Goal: Information Seeking & Learning: Learn about a topic

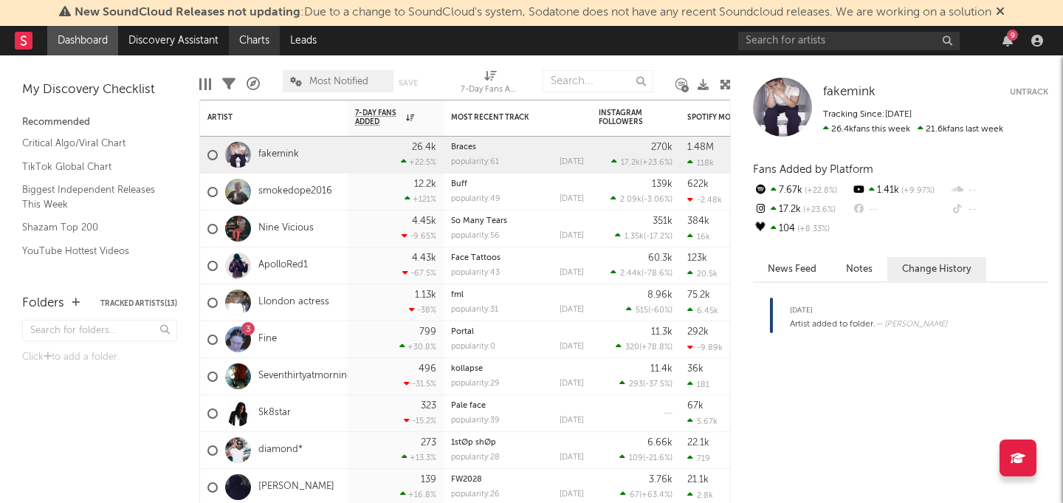
click at [239, 35] on link "Charts" at bounding box center [254, 41] width 51 height 30
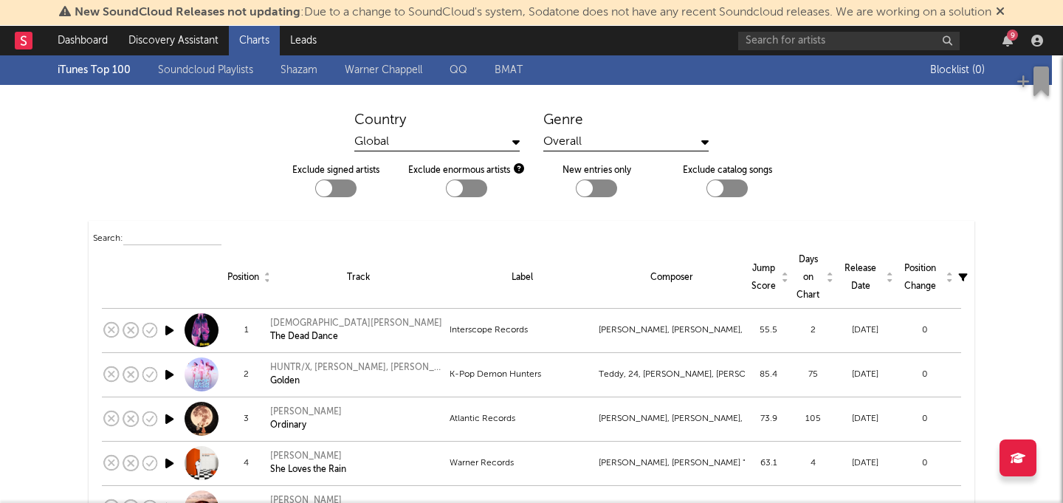
click at [213, 80] on div "iTunes Top 100 Soundcloud Playlists [PERSON_NAME] QQ BMAT" at bounding box center [494, 70] width 873 height 30
click at [406, 67] on link "Warner Chappell" at bounding box center [384, 70] width 78 height 18
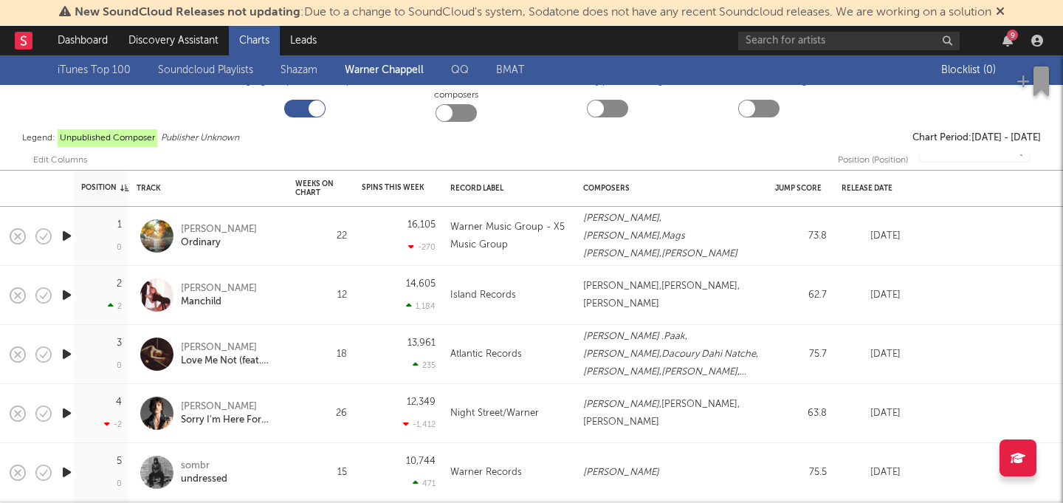
click at [112, 64] on link "iTunes Top 100" at bounding box center [94, 70] width 73 height 18
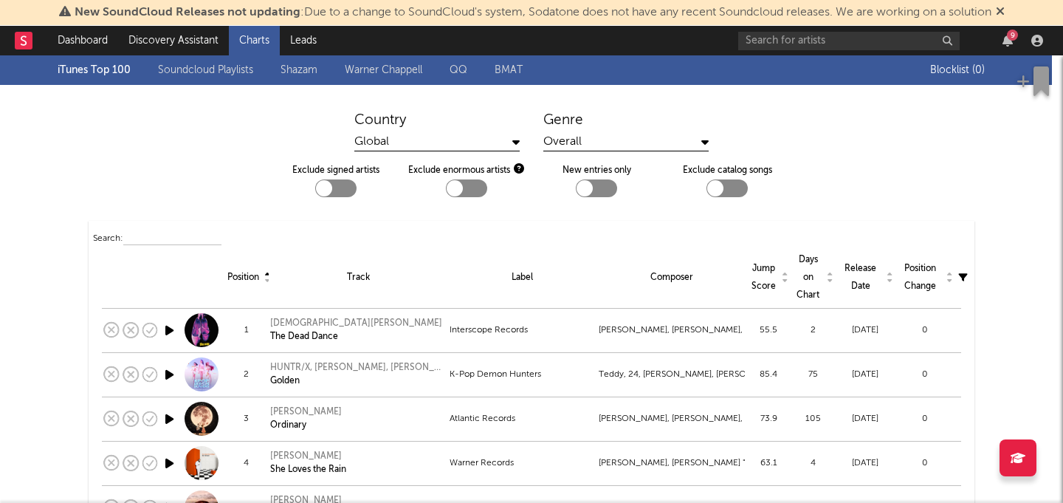
click at [479, 139] on div "Global" at bounding box center [436, 142] width 165 height 18
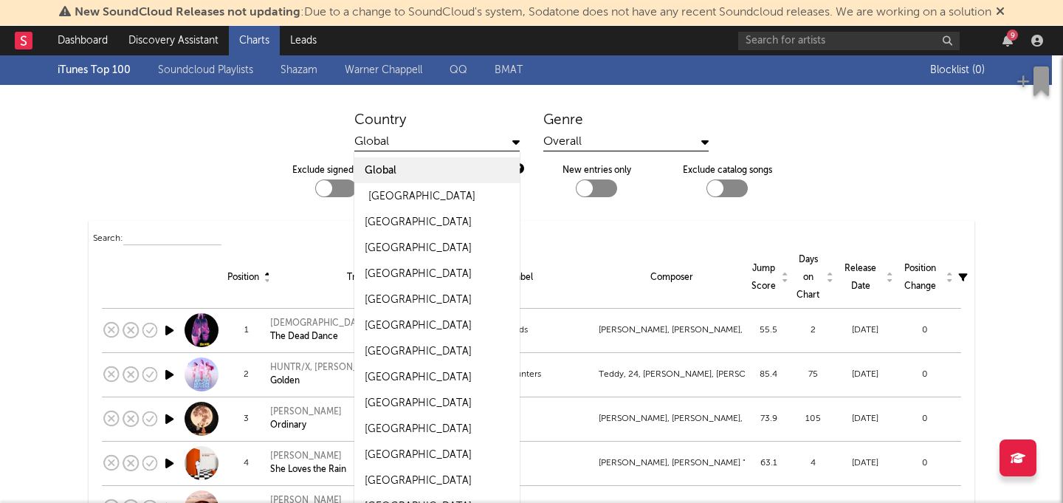
click at [463, 202] on div "[GEOGRAPHIC_DATA]" at bounding box center [436, 196] width 165 height 26
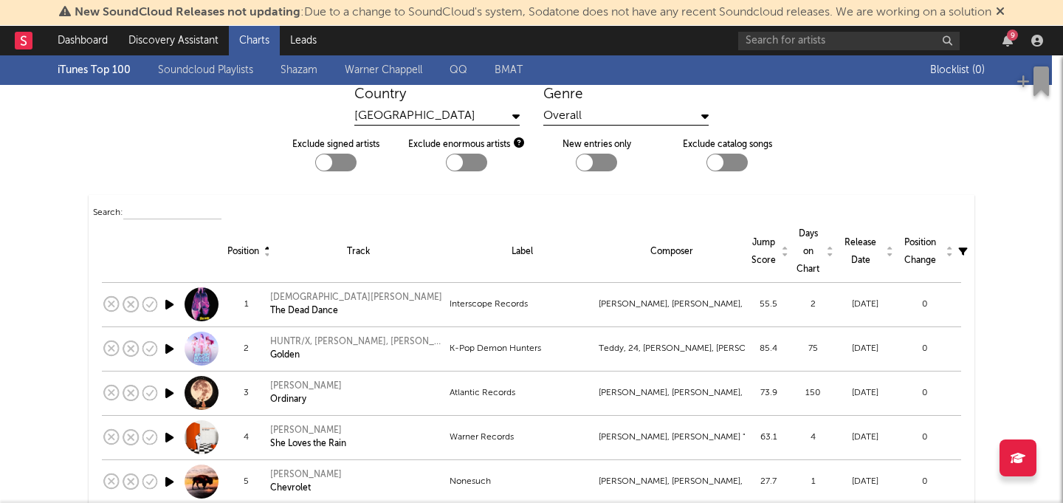
scroll to position [29, 0]
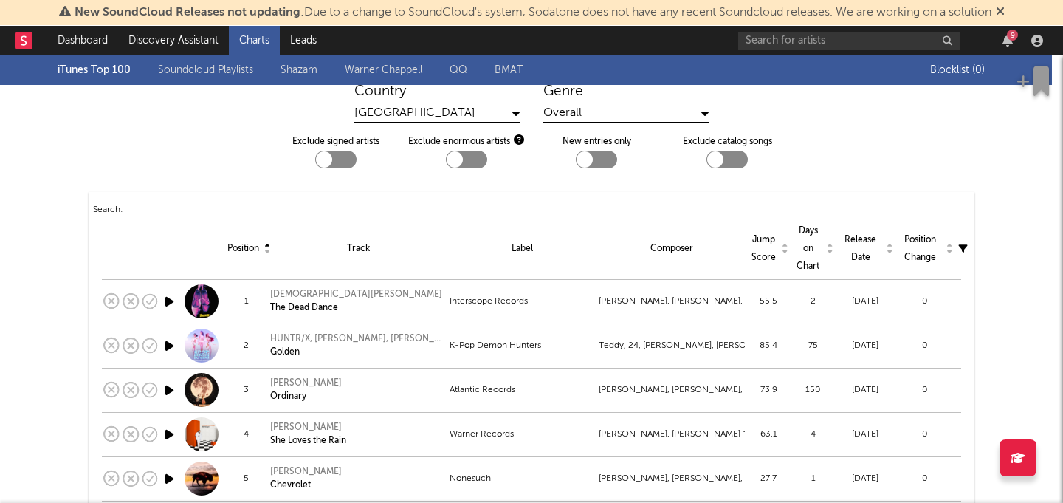
click at [568, 112] on div "Overall" at bounding box center [626, 113] width 165 height 18
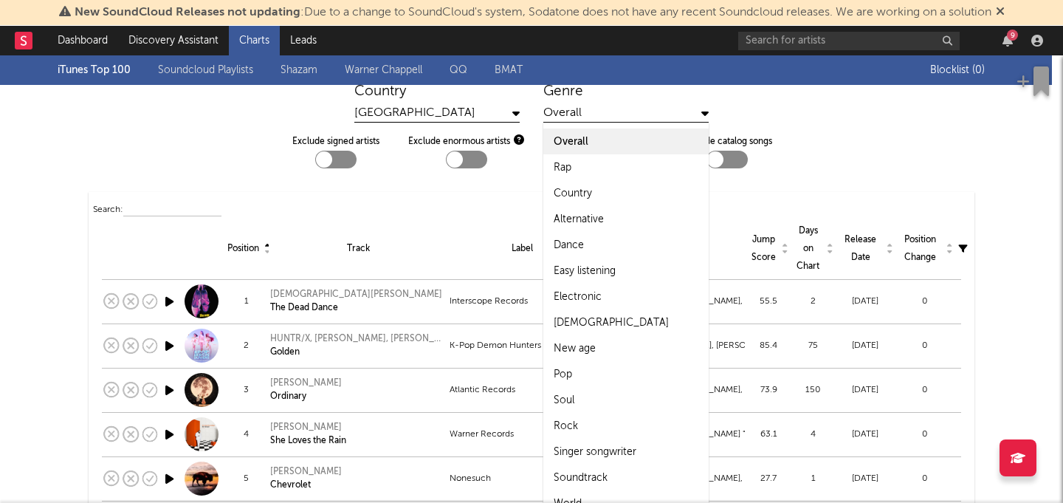
click at [568, 112] on div "Overall" at bounding box center [626, 113] width 165 height 18
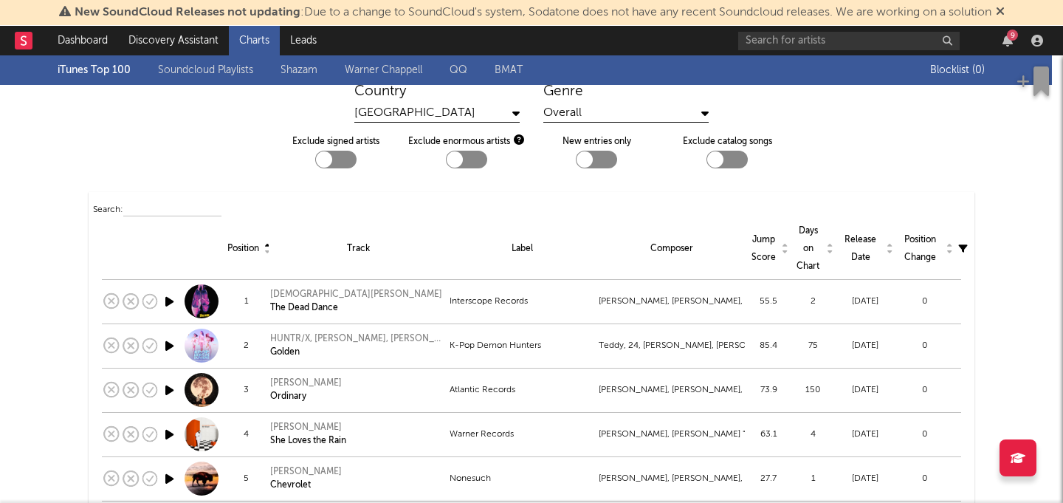
scroll to position [0, 0]
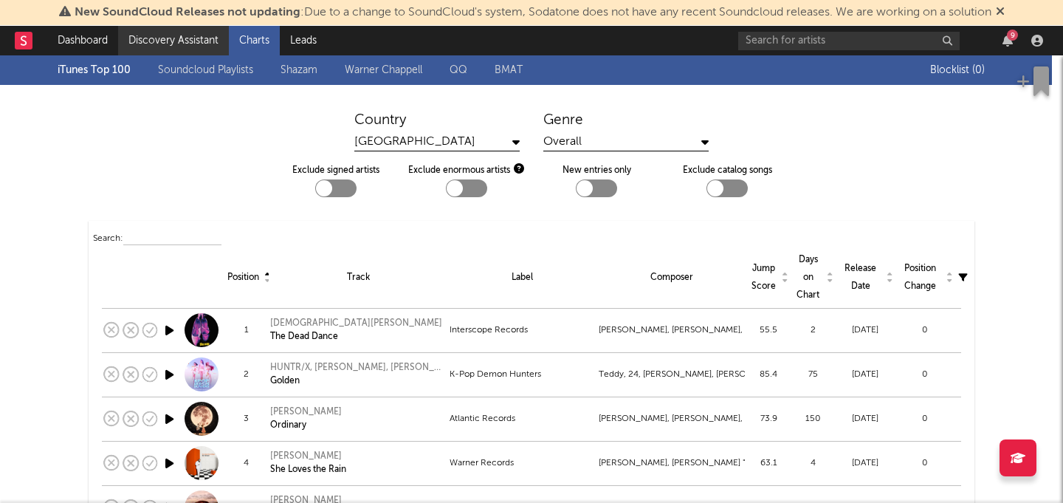
click at [175, 34] on link "Discovery Assistant" at bounding box center [173, 41] width 111 height 30
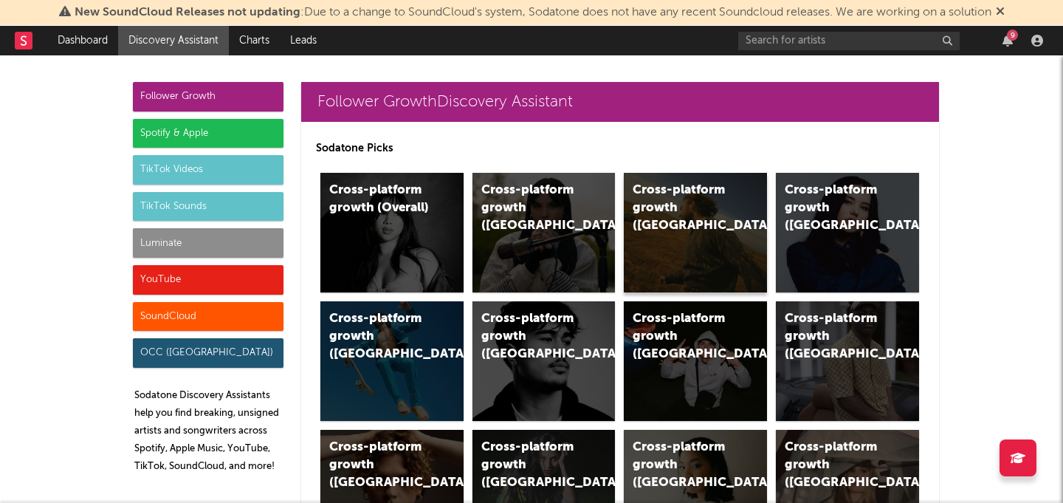
click at [699, 201] on div "Cross-platform growth ([GEOGRAPHIC_DATA])" at bounding box center [683, 208] width 100 height 53
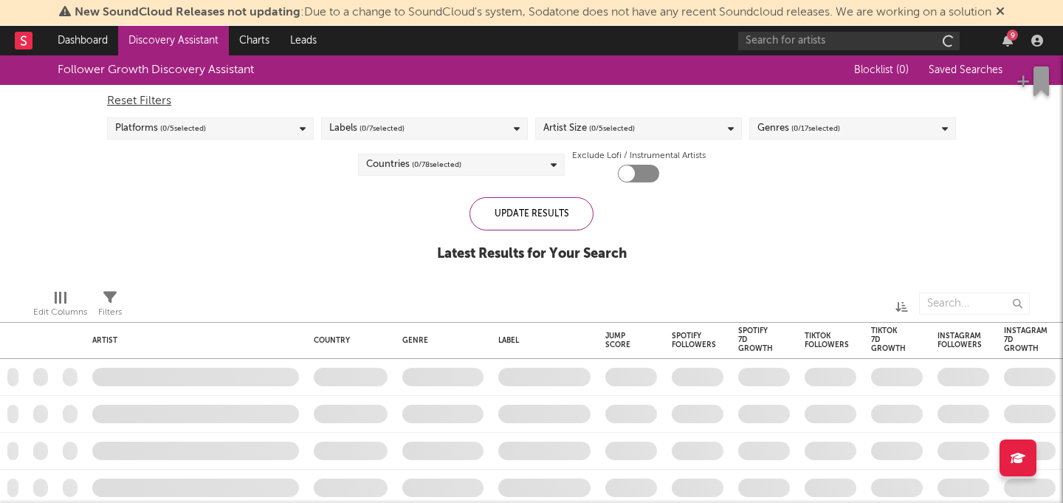
checkbox input "true"
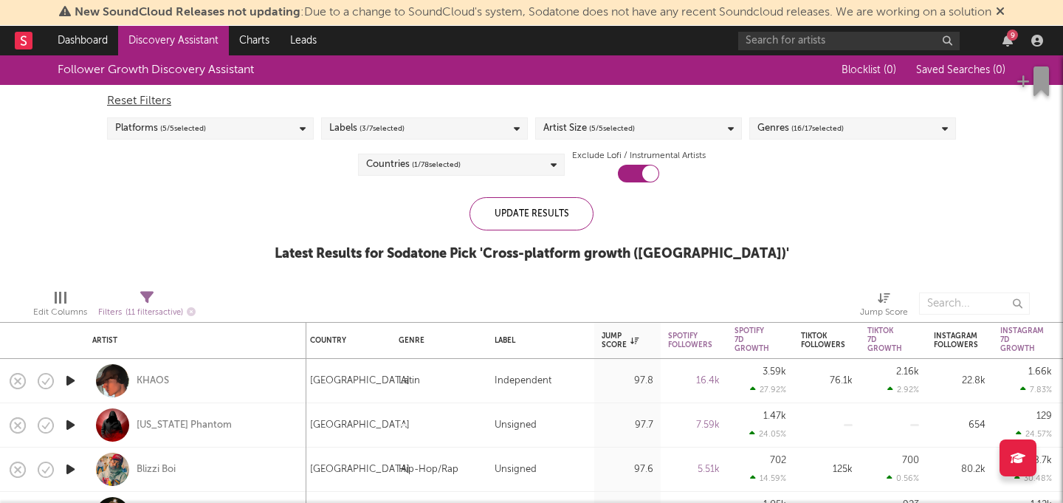
click at [168, 35] on link "Discovery Assistant" at bounding box center [173, 41] width 111 height 30
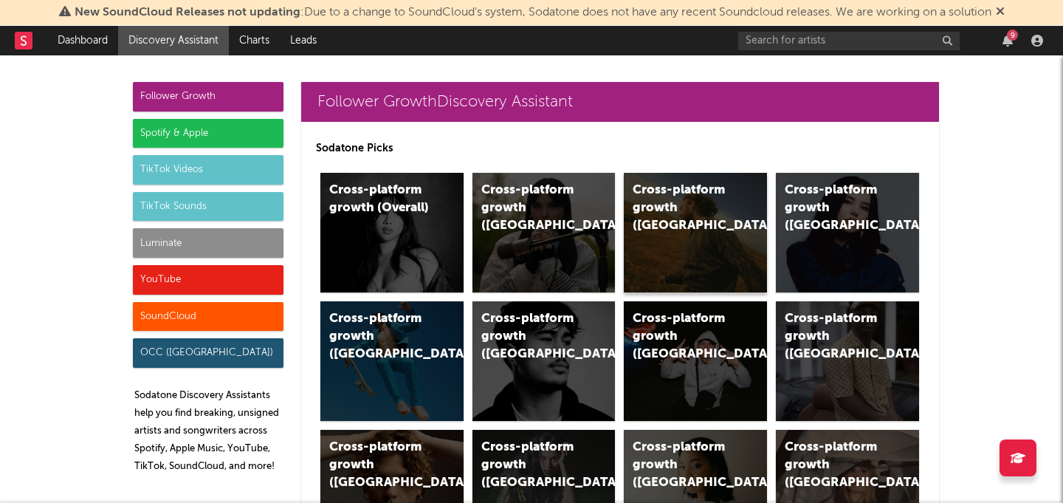
click at [683, 237] on div "Cross-platform growth ([GEOGRAPHIC_DATA])" at bounding box center [695, 233] width 143 height 120
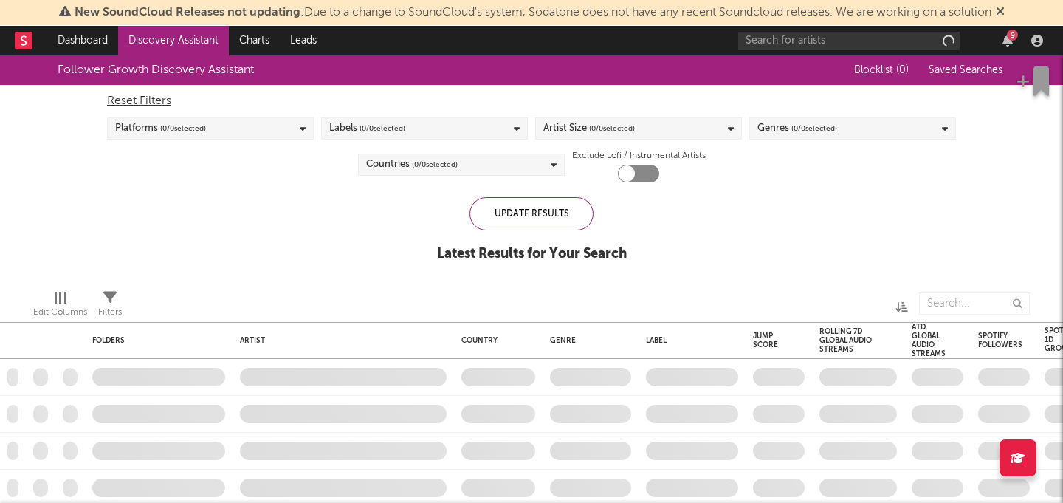
checkbox input "true"
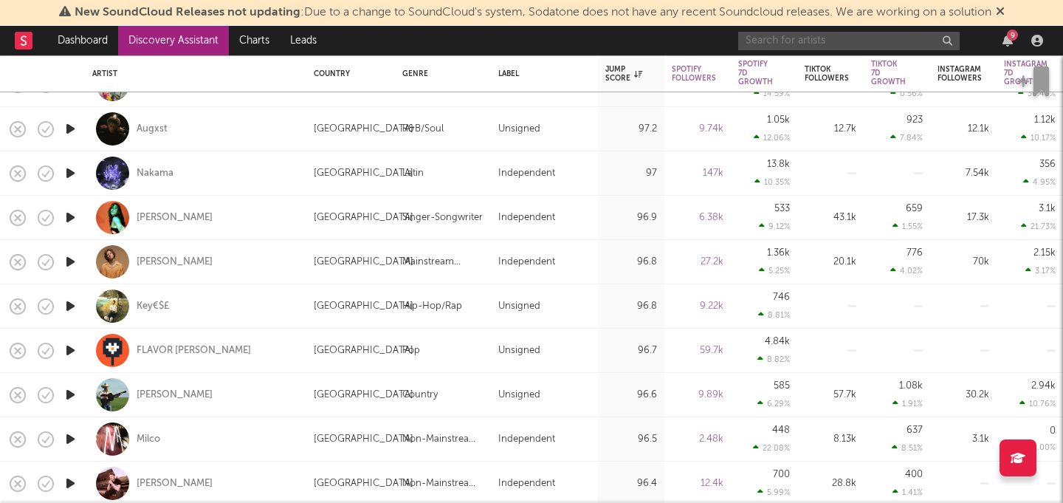
click at [868, 35] on input "text" at bounding box center [849, 41] width 222 height 18
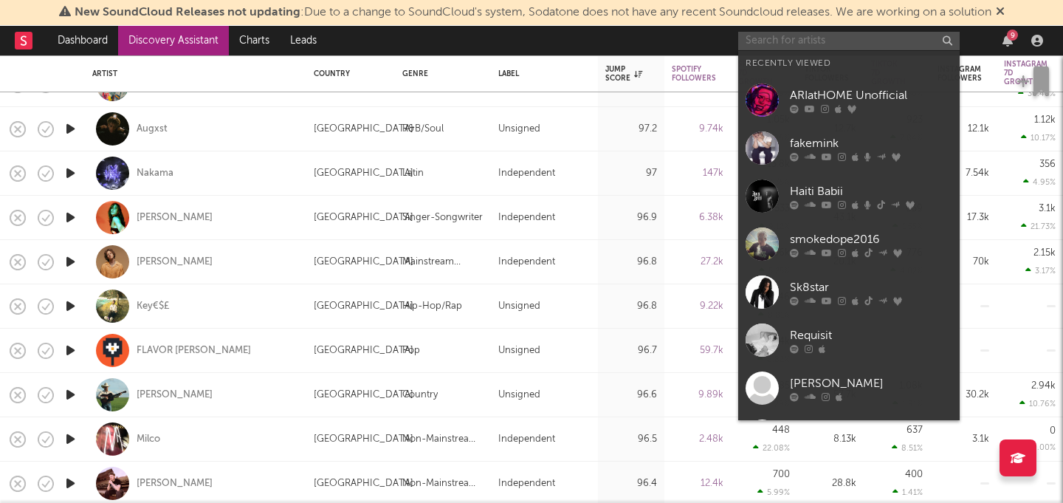
paste input "[PERSON_NAME]"
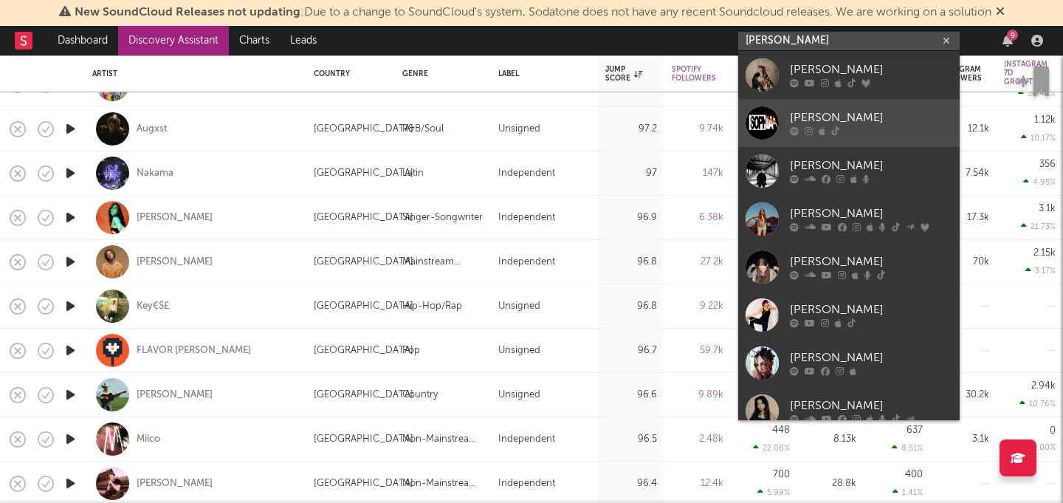
type input "[PERSON_NAME]"
click at [781, 113] on link "[PERSON_NAME]" at bounding box center [849, 123] width 222 height 48
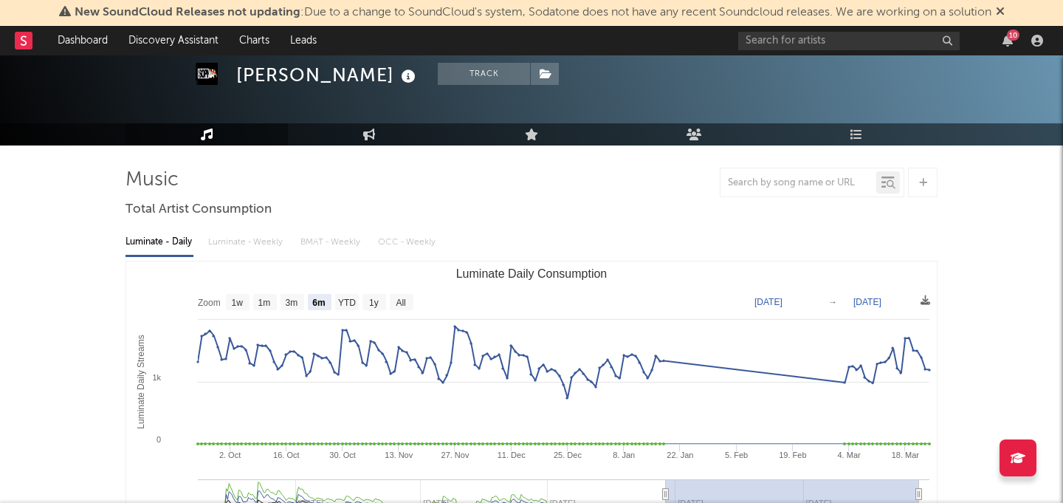
scroll to position [165, 0]
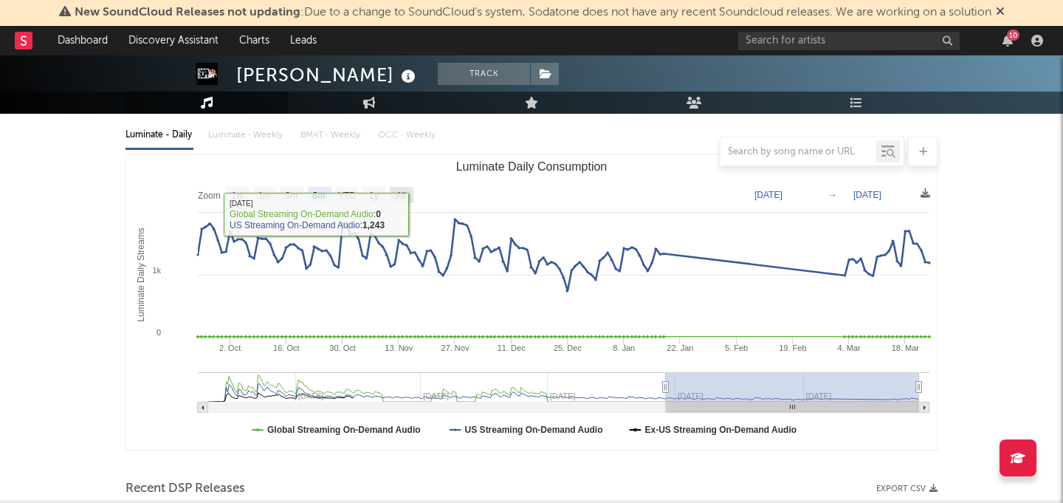
click at [394, 188] on rect "Luminate Daily Consumption" at bounding box center [402, 195] width 24 height 16
select select "All"
type input "[DATE]"
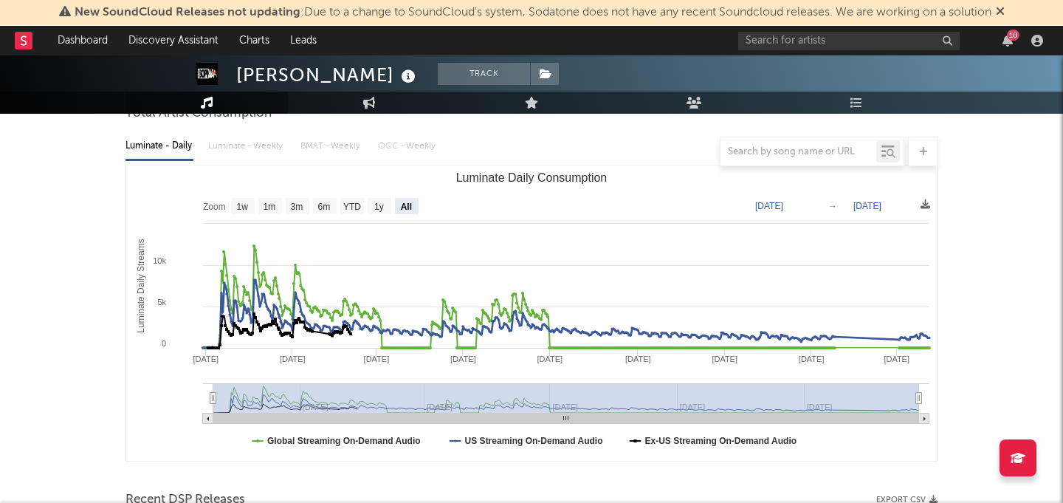
scroll to position [0, 0]
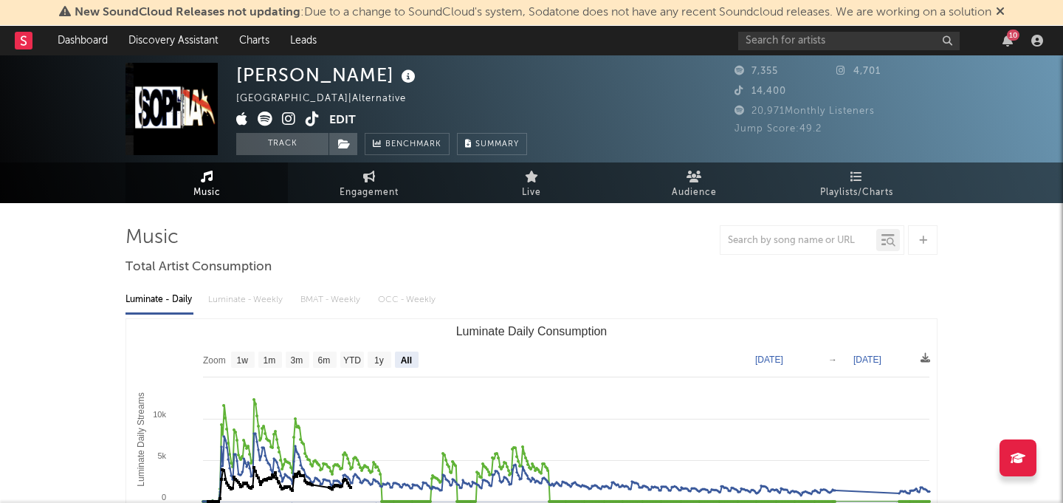
click at [264, 122] on icon at bounding box center [265, 119] width 15 height 15
click at [567, 80] on div "SOPHIA [GEOGRAPHIC_DATA] | Alternative Edit Track Benchmark Summary" at bounding box center [476, 109] width 480 height 92
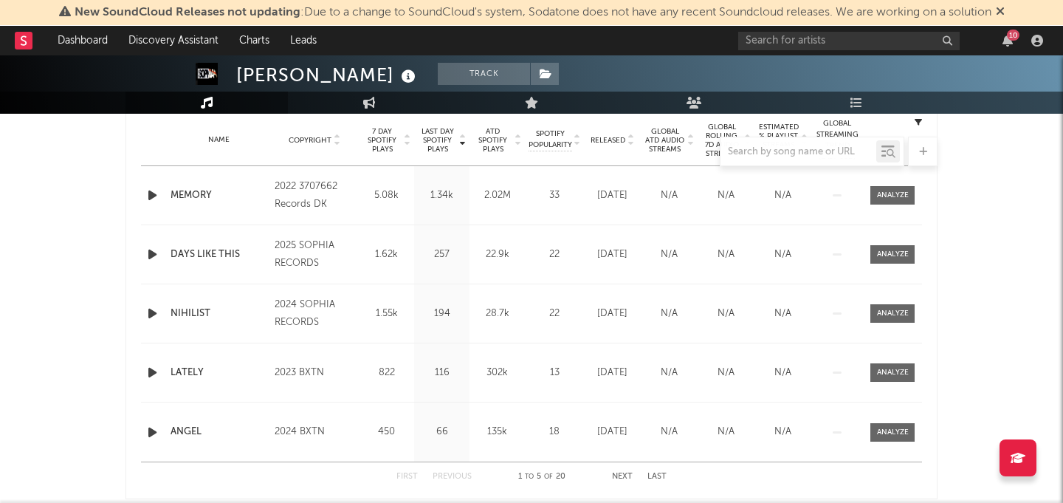
scroll to position [600, 0]
click at [1030, 225] on div "SOPHIA Track [GEOGRAPHIC_DATA] | Alternative Edit Track Benchmark Summary 7,355…" at bounding box center [531, 358] width 1063 height 1804
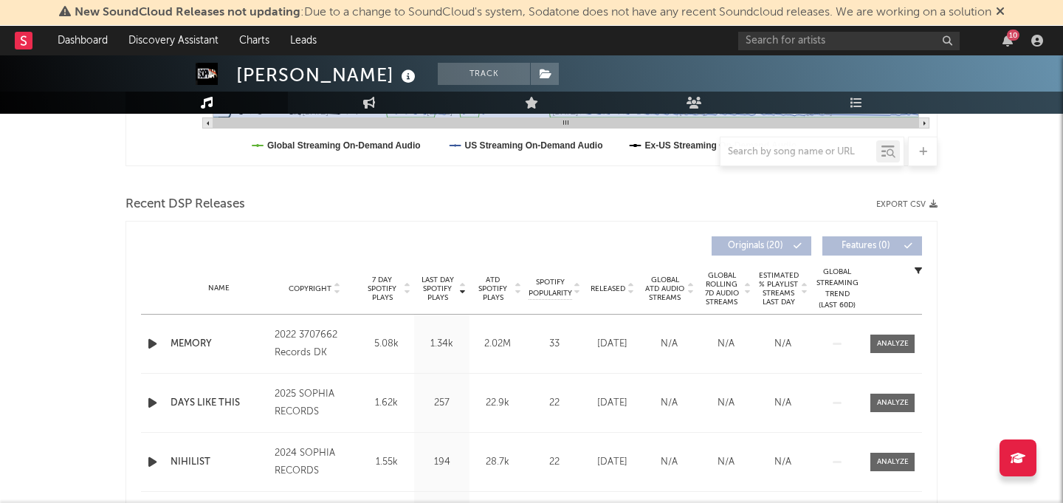
scroll to position [143, 0]
